Goal: Contribute content

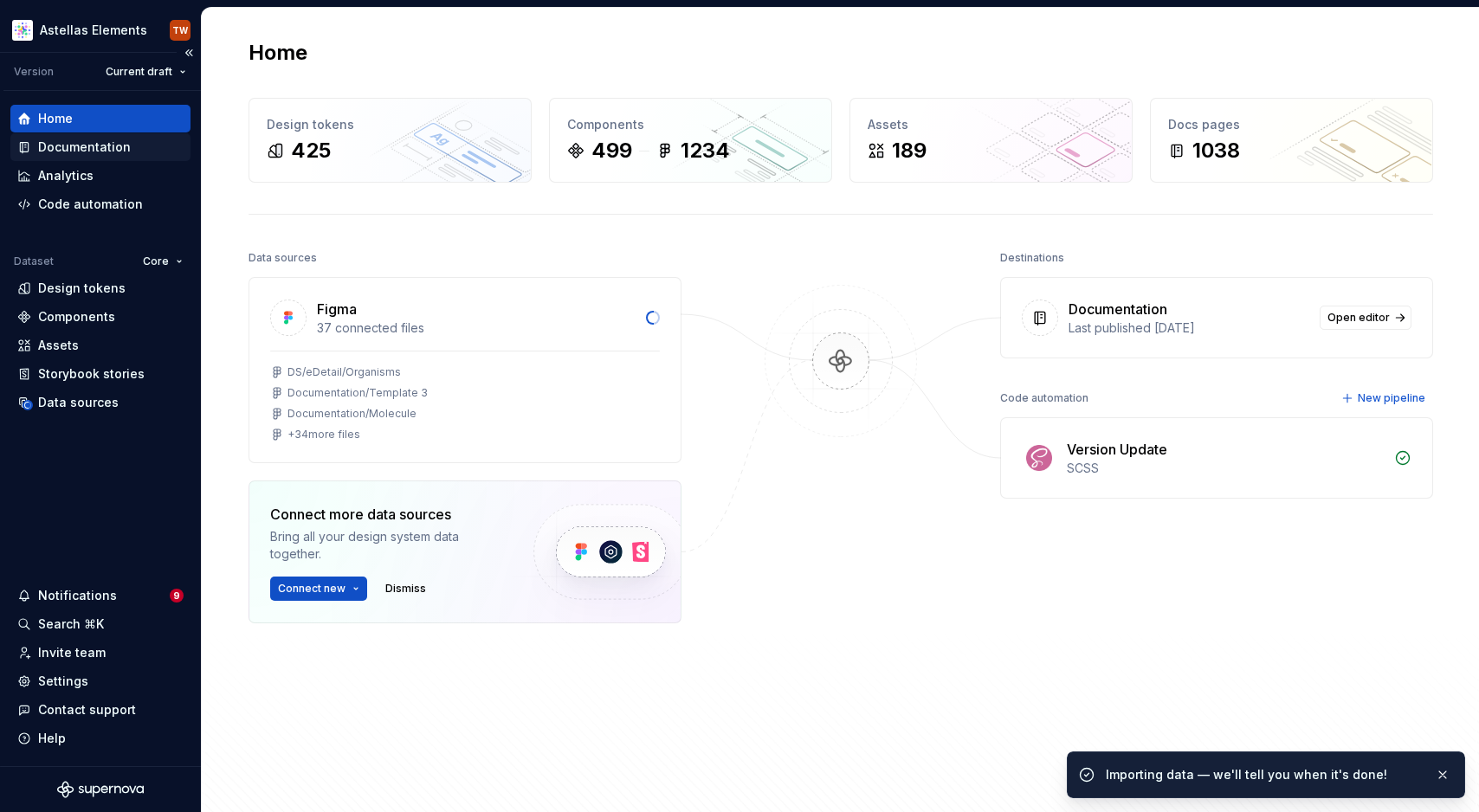
click at [62, 138] on div "Documentation" at bounding box center [84, 147] width 93 height 18
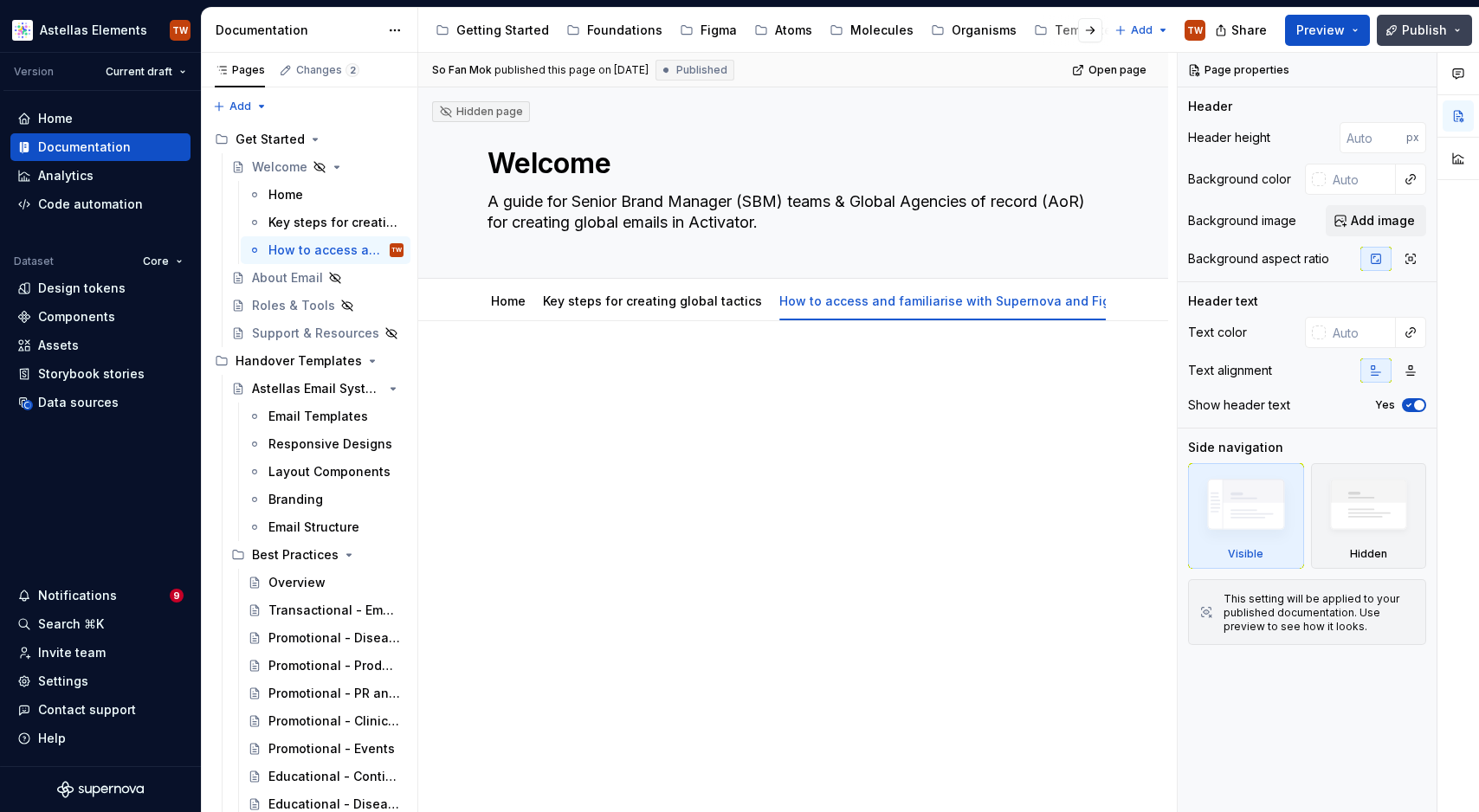
click at [1461, 20] on button "Publish" at bounding box center [1424, 31] width 96 height 32
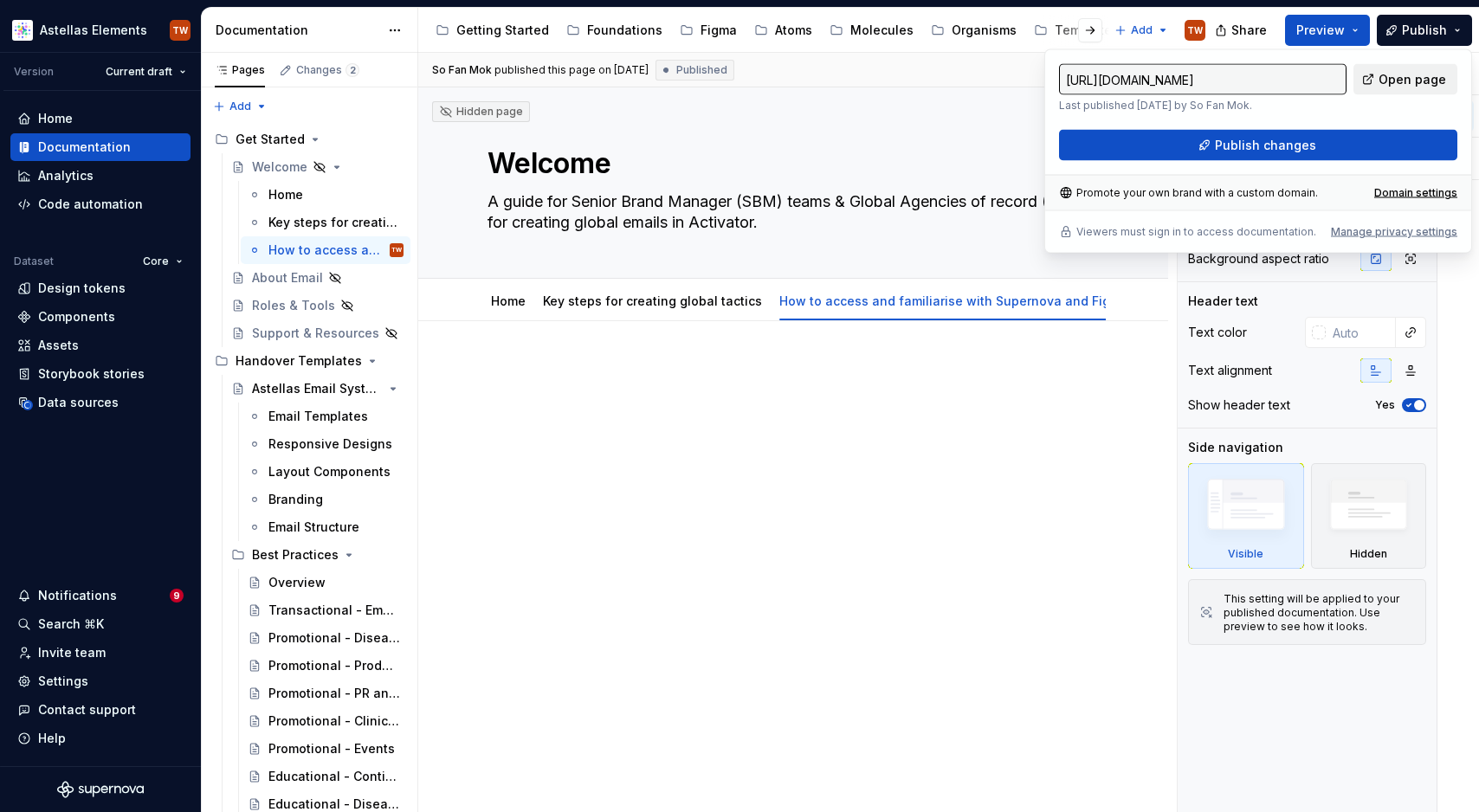
click at [1411, 78] on span "Open page" at bounding box center [1412, 79] width 68 height 18
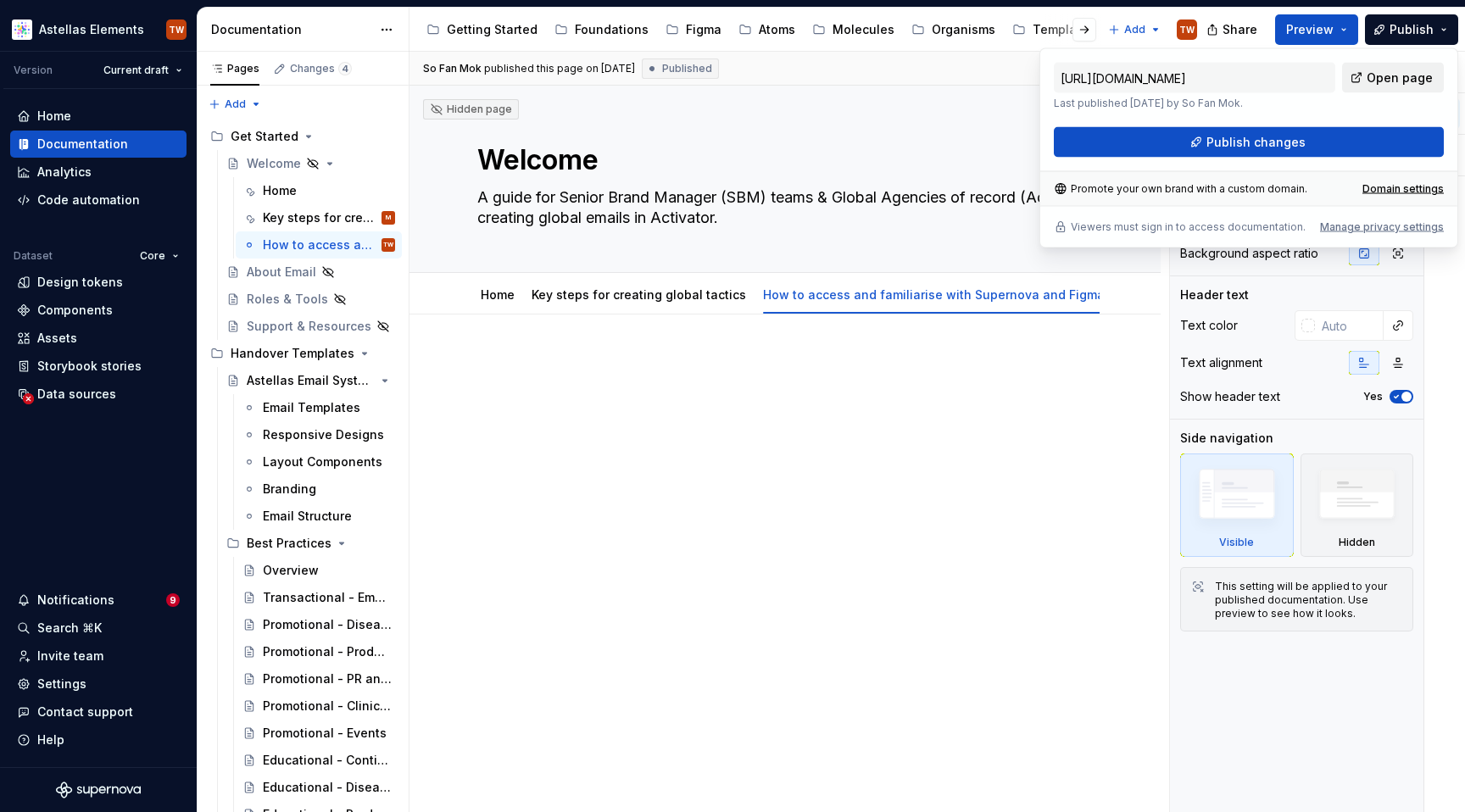
type textarea "*"
